Goal: Transaction & Acquisition: Book appointment/travel/reservation

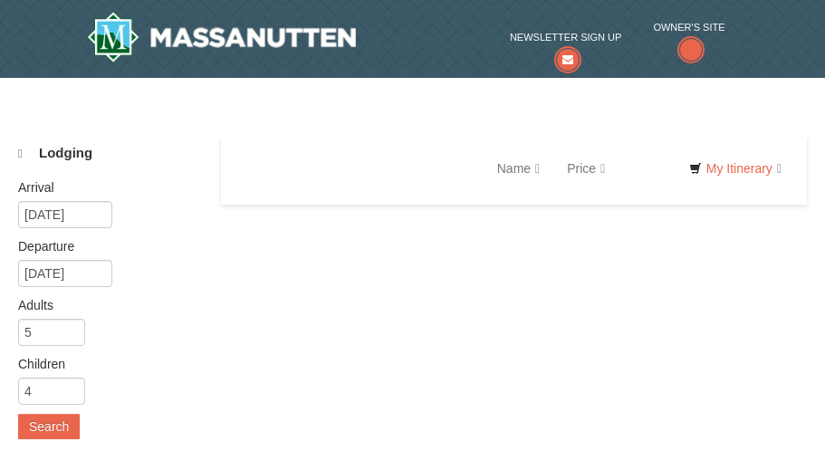
select select "10"
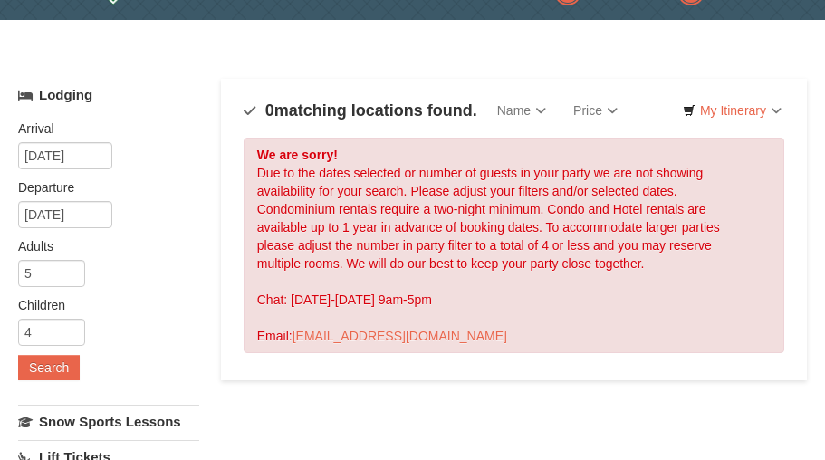
scroll to position [91, 0]
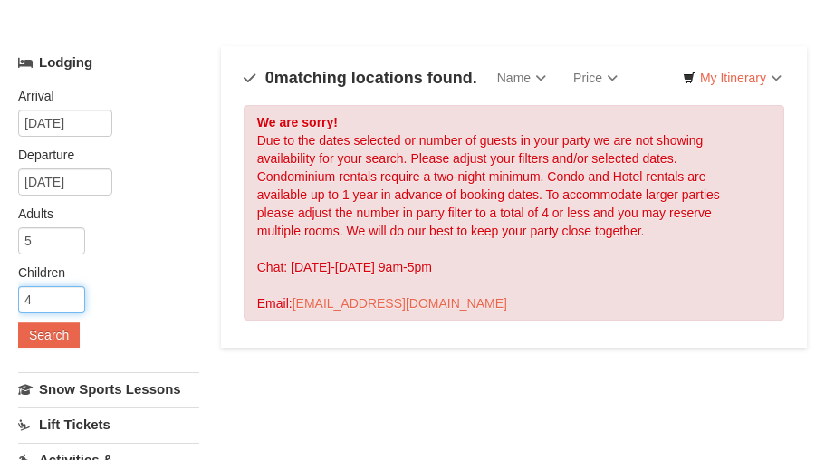
drag, startPoint x: 48, startPoint y: 309, endPoint x: 11, endPoint y: 303, distance: 37.5
type input "1"
click at [53, 338] on button "Search" at bounding box center [49, 334] width 62 height 25
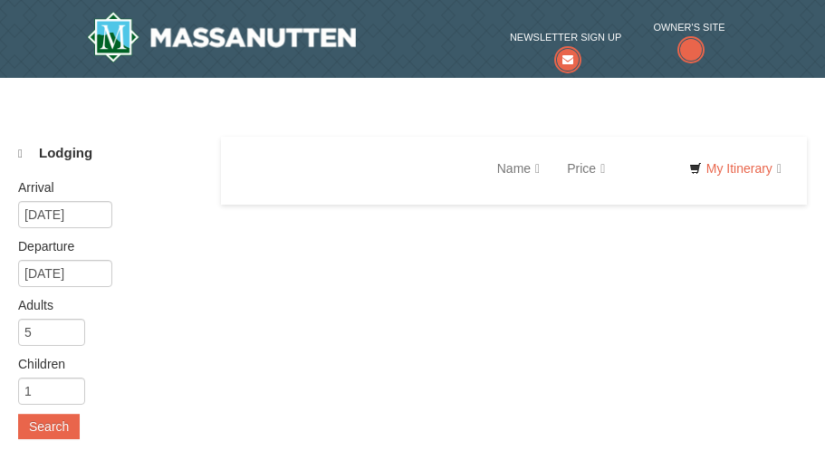
select select "10"
